Goal: Find contact information: Find contact information

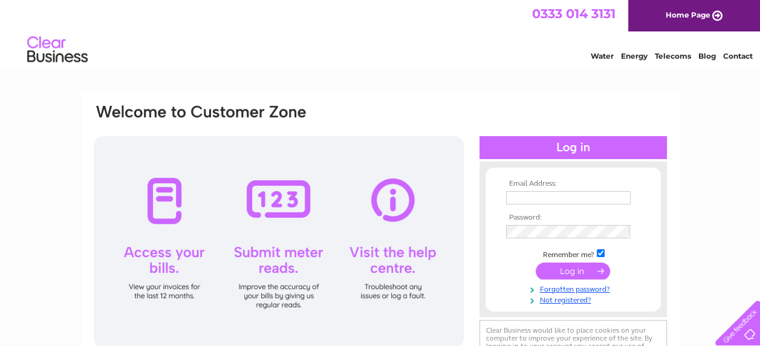
click at [392, 205] on div at bounding box center [279, 241] width 370 height 211
click at [549, 198] on input "text" at bounding box center [568, 197] width 124 height 13
click at [750, 324] on div at bounding box center [735, 320] width 50 height 50
click at [543, 199] on input "text" at bounding box center [569, 198] width 126 height 15
type input "[EMAIL_ADDRESS][DOMAIN_NAME]"
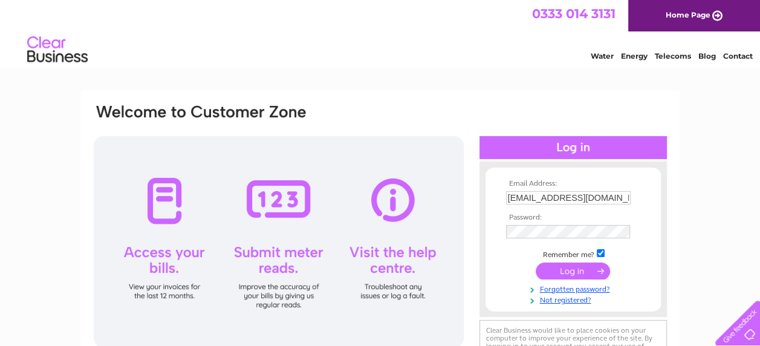
click at [569, 273] on input "submit" at bounding box center [572, 270] width 74 height 17
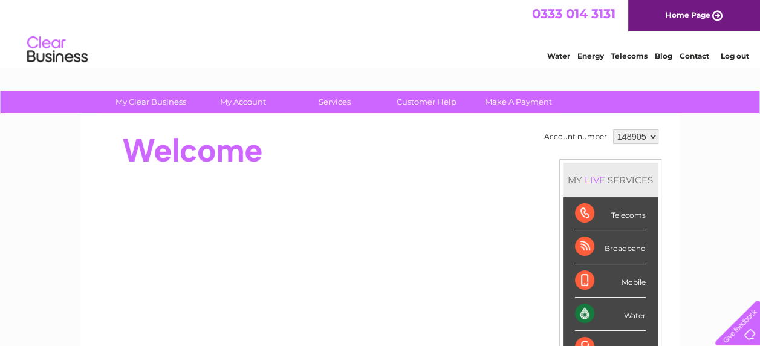
click at [696, 57] on link "Contact" at bounding box center [694, 55] width 30 height 9
